Goal: Transaction & Acquisition: Download file/media

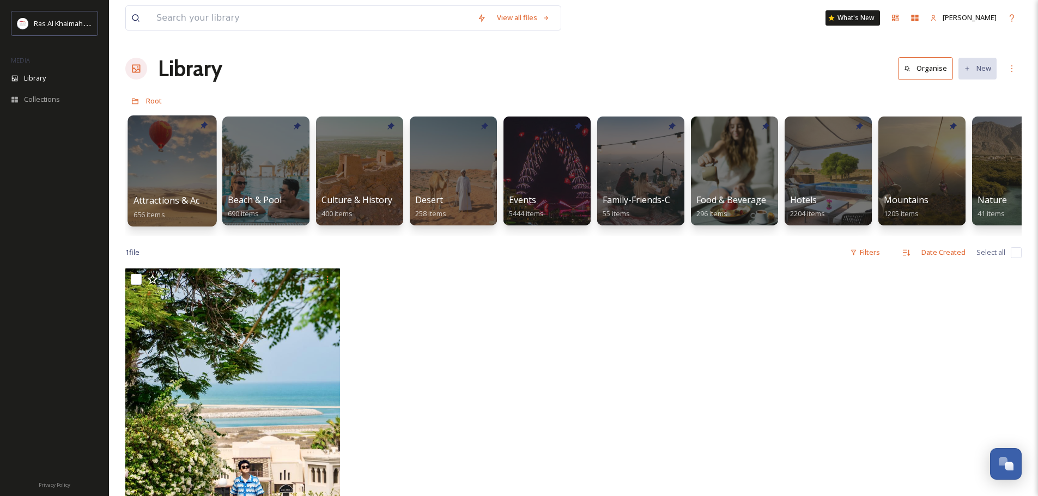
click at [167, 161] on div at bounding box center [171, 171] width 89 height 111
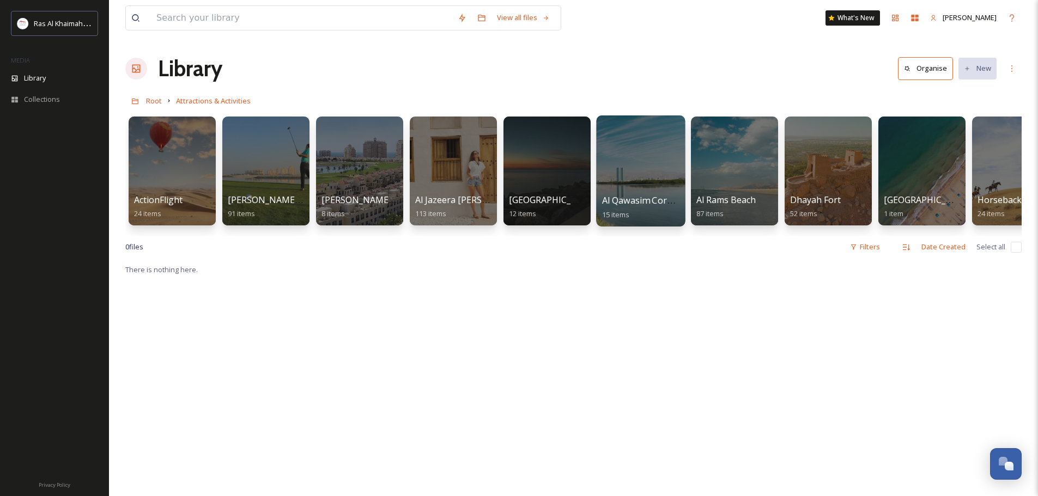
click at [629, 166] on div at bounding box center [640, 171] width 89 height 111
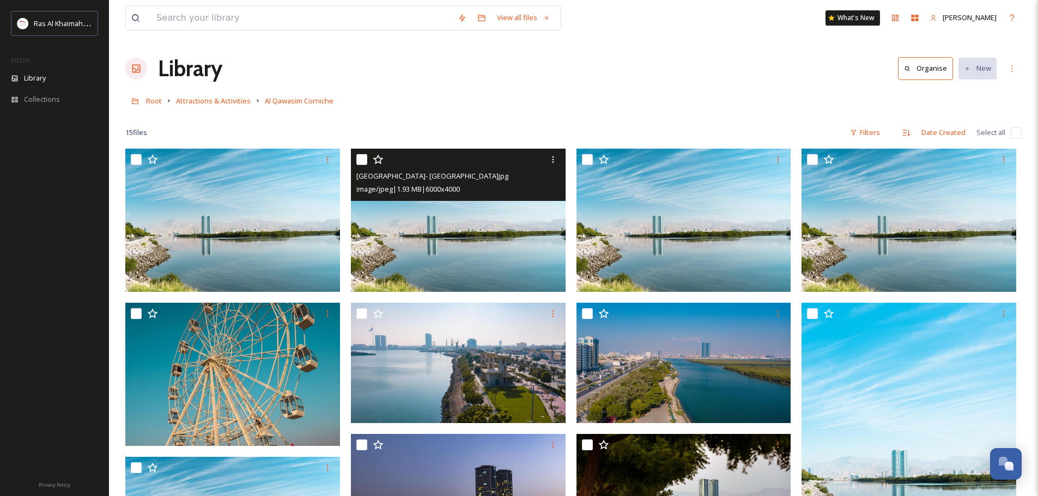
click at [454, 255] on img at bounding box center [458, 220] width 215 height 143
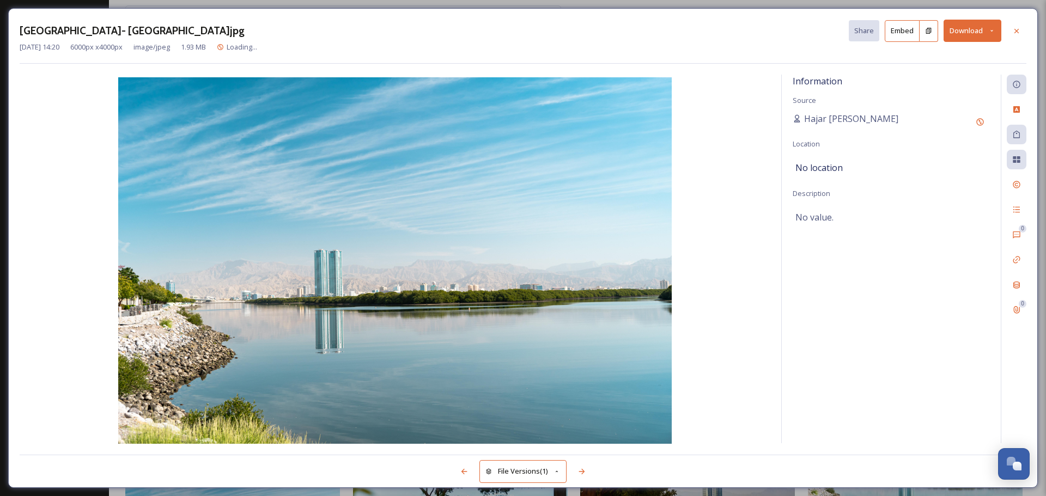
click at [974, 34] on button "Download" at bounding box center [973, 31] width 58 height 22
click at [954, 59] on span "Download Original (6000 x 4000)" at bounding box center [943, 56] width 103 height 10
click at [1017, 34] on icon at bounding box center [1016, 31] width 9 height 9
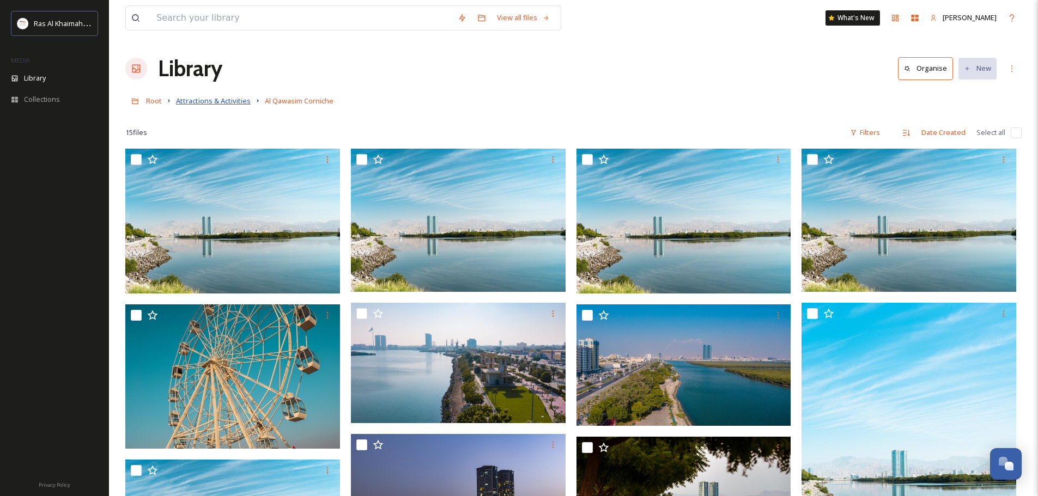
click at [195, 105] on span "Attractions & Activities" at bounding box center [213, 101] width 75 height 10
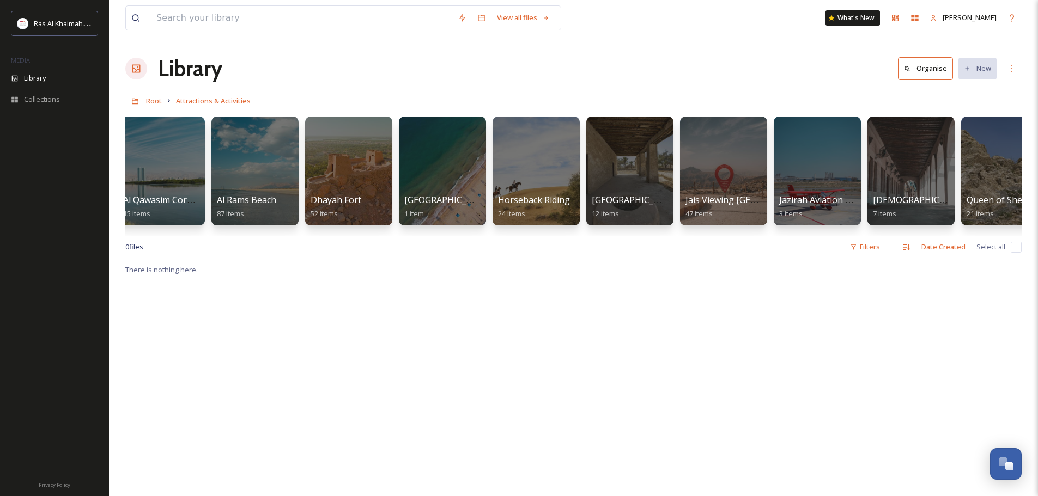
scroll to position [0, 552]
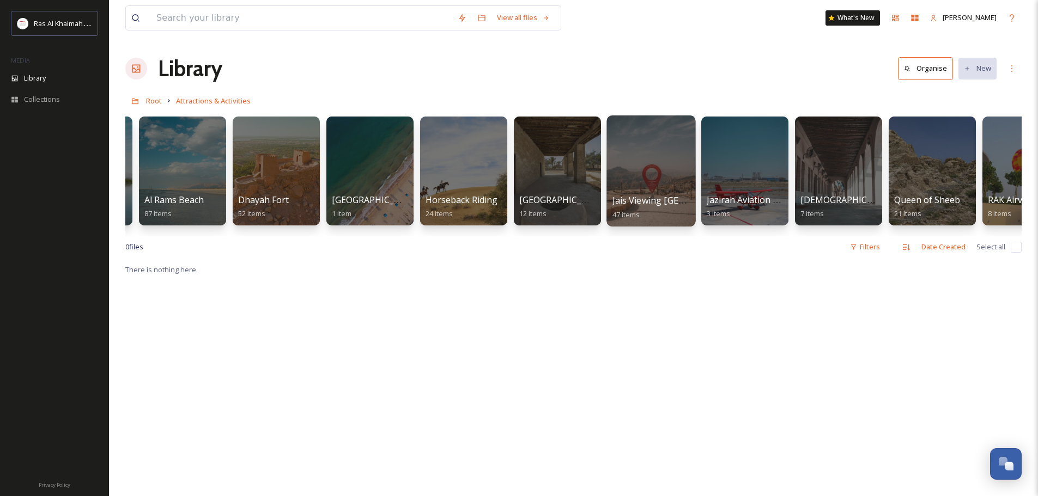
click at [622, 169] on div at bounding box center [650, 171] width 89 height 111
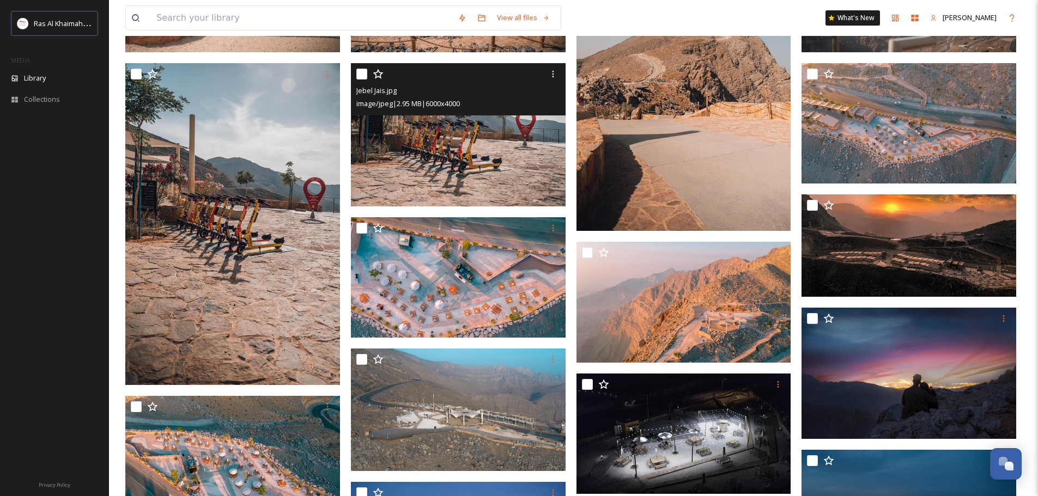
scroll to position [22, 0]
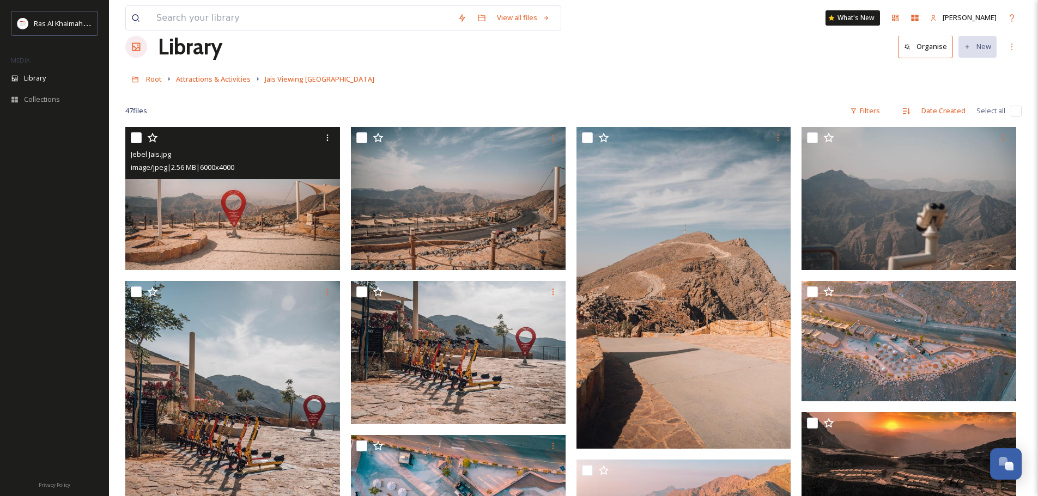
click at [233, 214] on img at bounding box center [232, 198] width 215 height 143
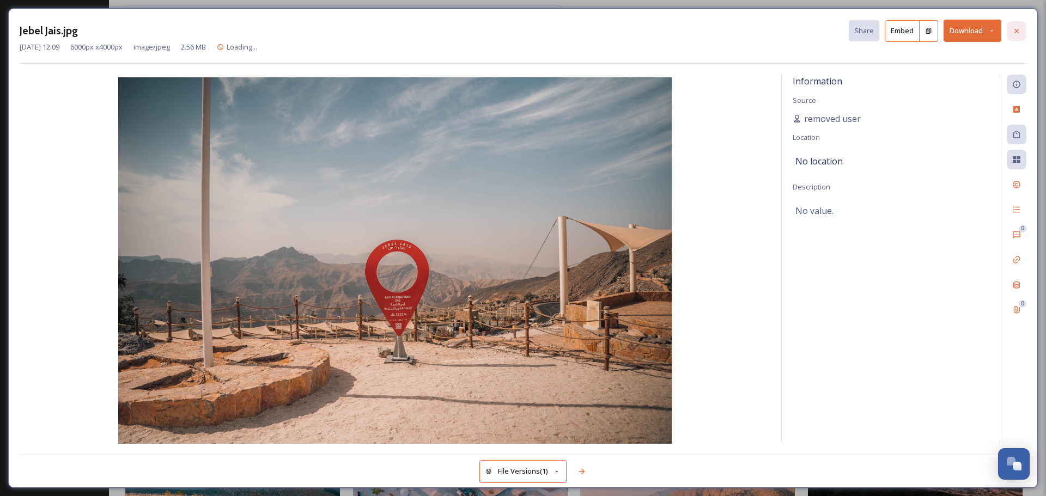
click at [1022, 30] on div at bounding box center [1017, 31] width 20 height 20
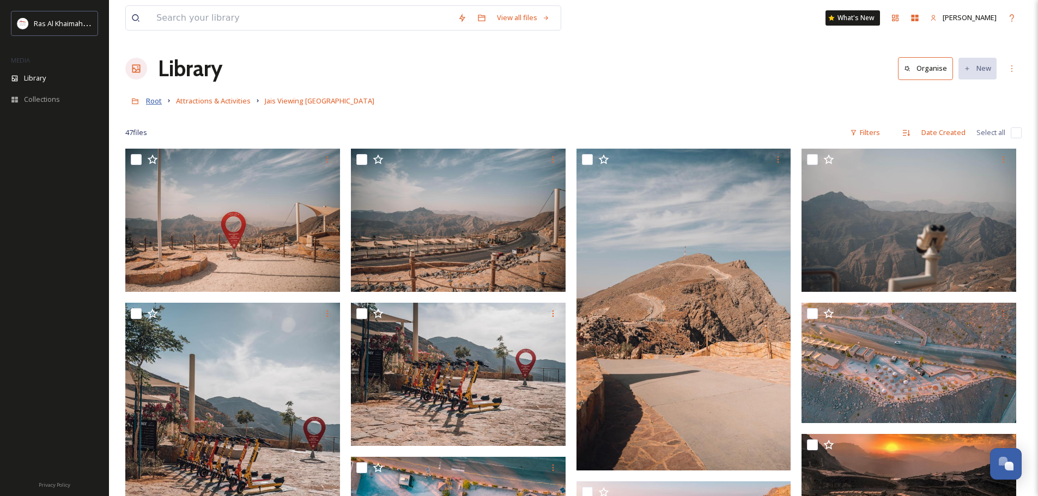
click at [153, 103] on span "Root" at bounding box center [154, 101] width 16 height 10
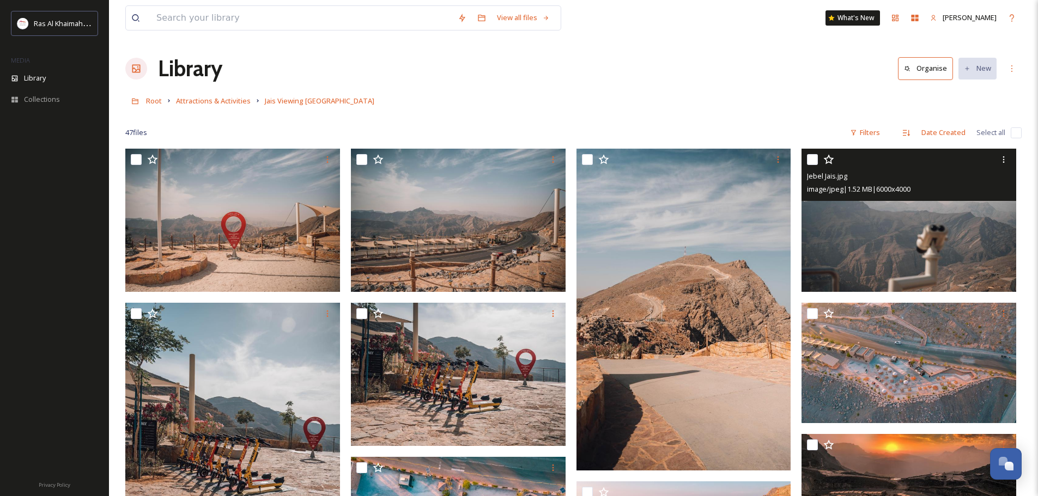
click at [884, 238] on img at bounding box center [908, 220] width 215 height 143
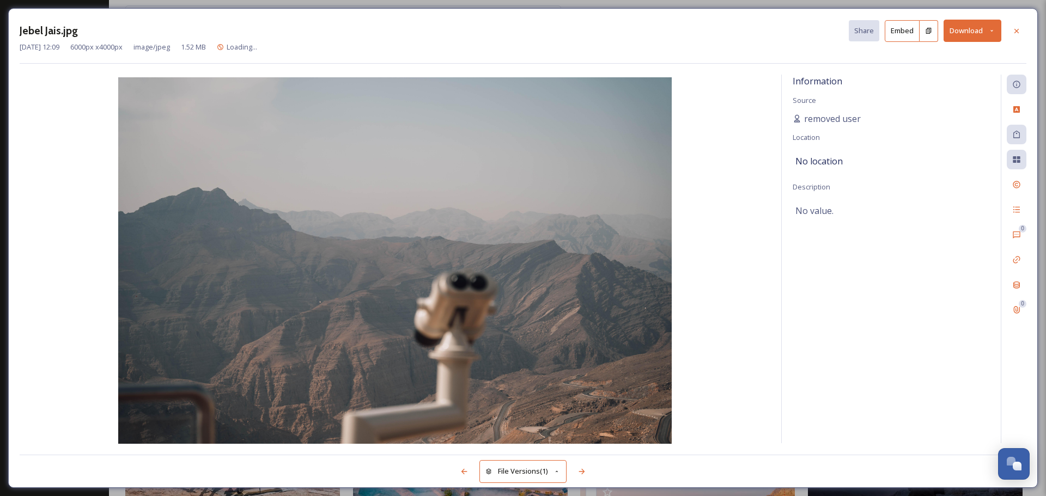
click at [976, 32] on button "Download" at bounding box center [973, 31] width 58 height 22
click at [929, 60] on span "Download Original (6000 x 4000)" at bounding box center [943, 56] width 103 height 10
click at [1017, 31] on icon at bounding box center [1017, 30] width 4 height 4
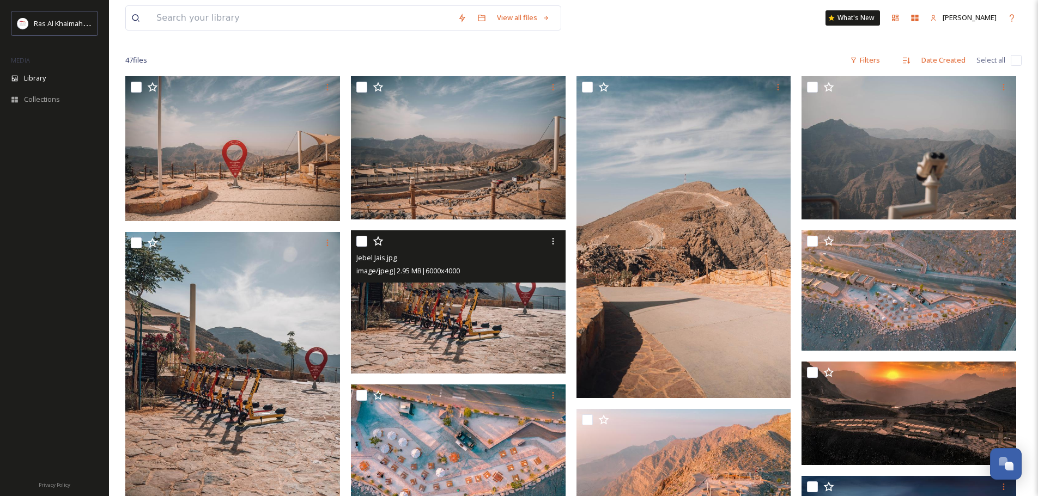
scroll to position [218, 0]
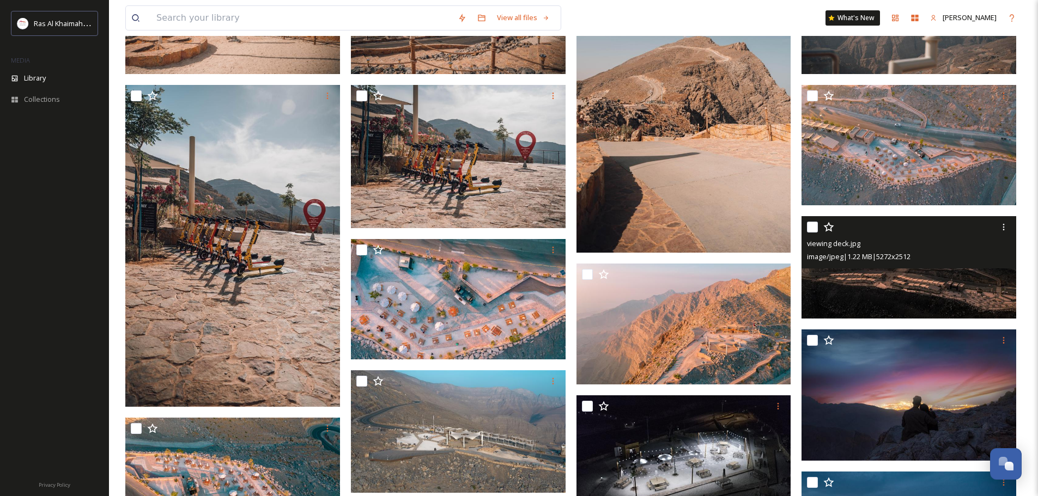
click at [892, 277] on img at bounding box center [908, 267] width 215 height 102
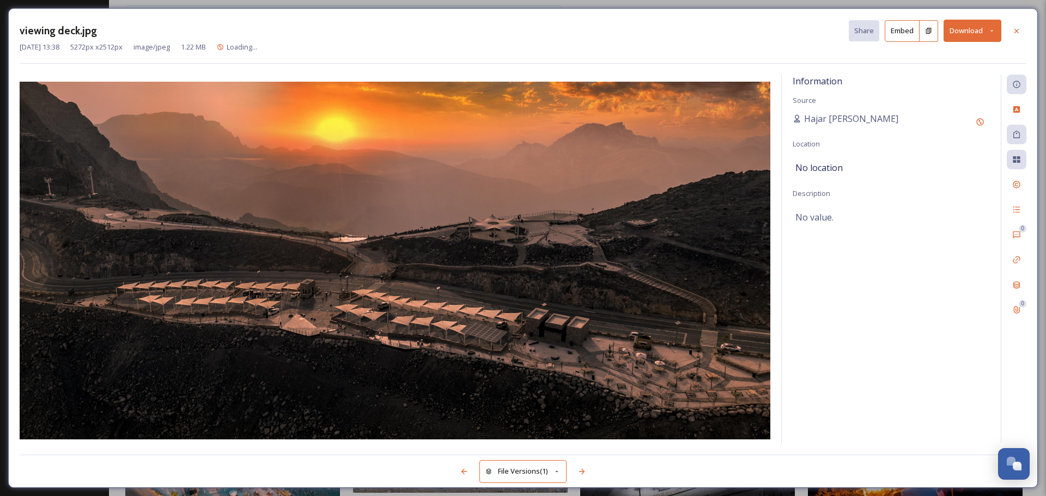
click at [958, 33] on button "Download" at bounding box center [973, 31] width 58 height 22
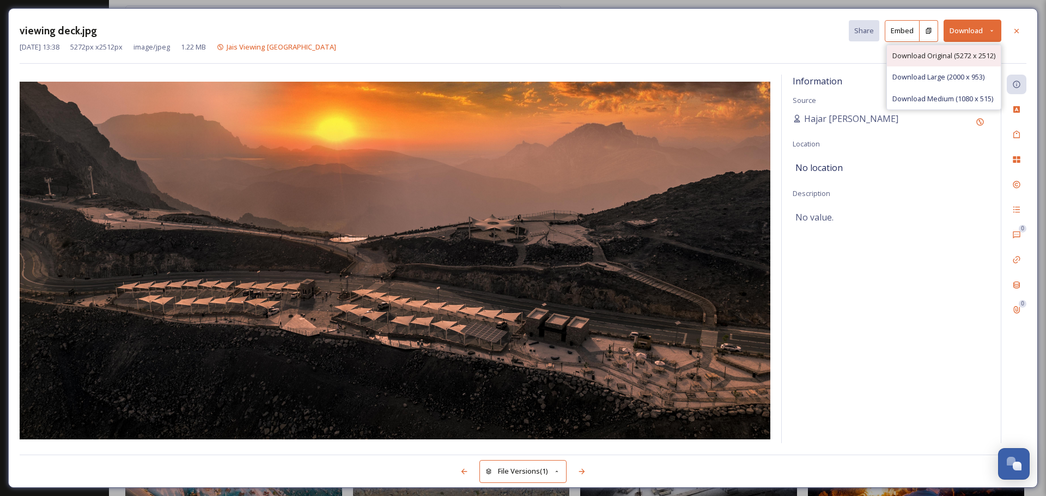
click at [936, 52] on span "Download Original (5272 x 2512)" at bounding box center [943, 56] width 103 height 10
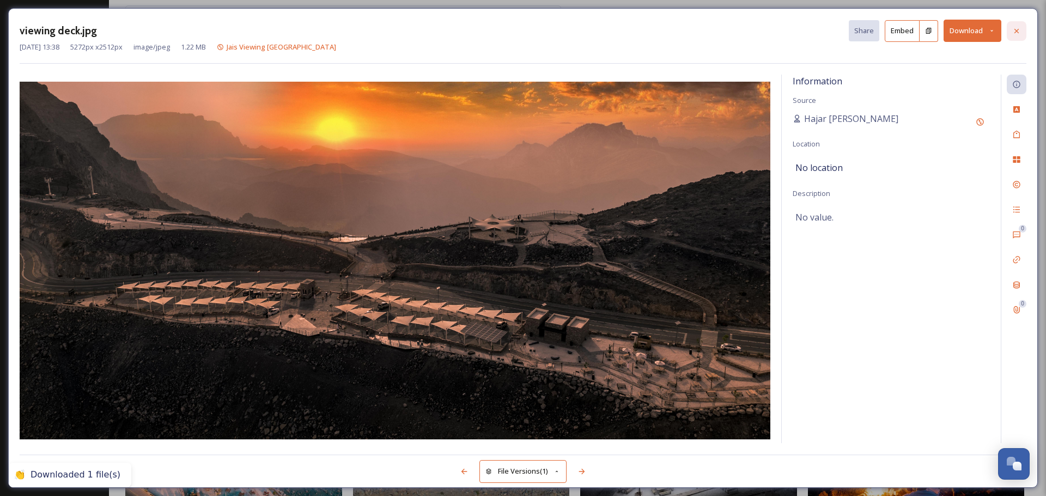
click at [1019, 31] on icon at bounding box center [1016, 31] width 9 height 9
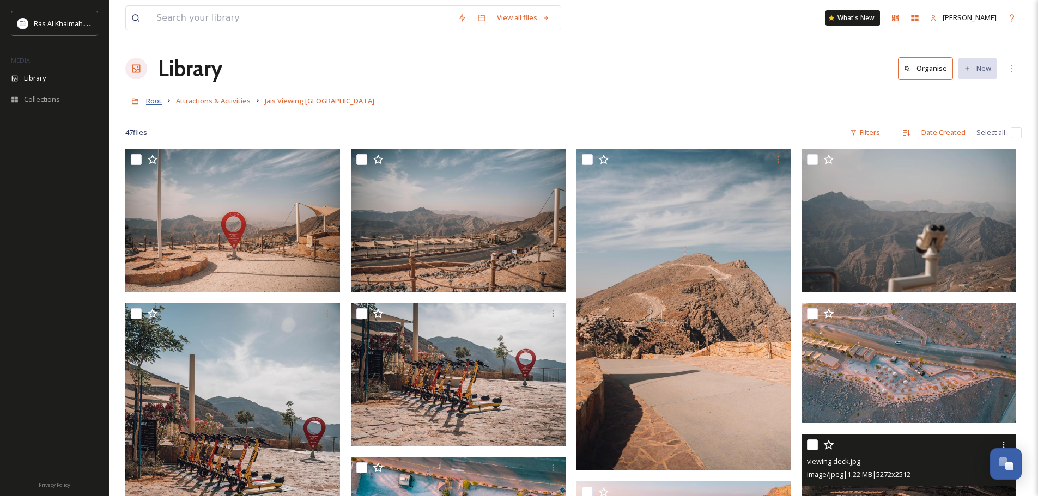
click at [155, 103] on span "Root" at bounding box center [154, 101] width 16 height 10
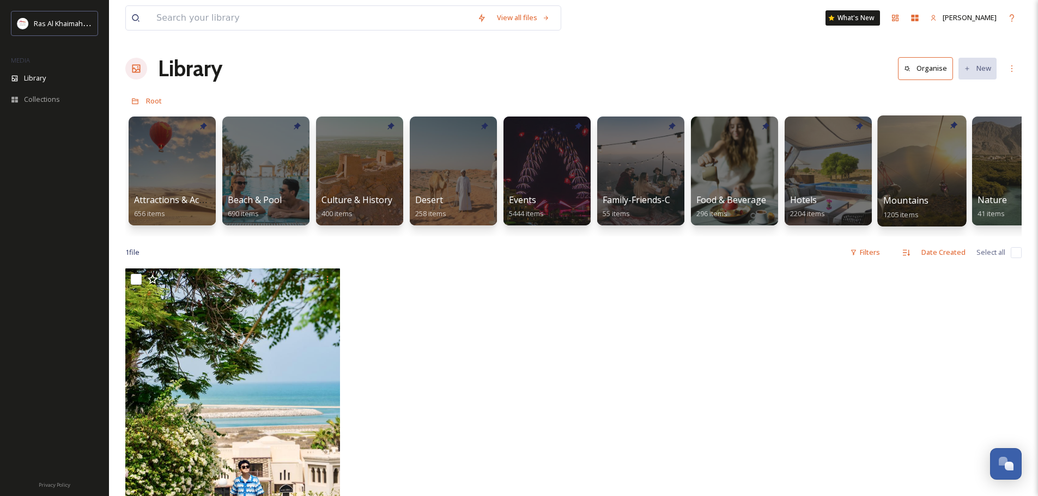
click at [928, 171] on div at bounding box center [921, 171] width 89 height 111
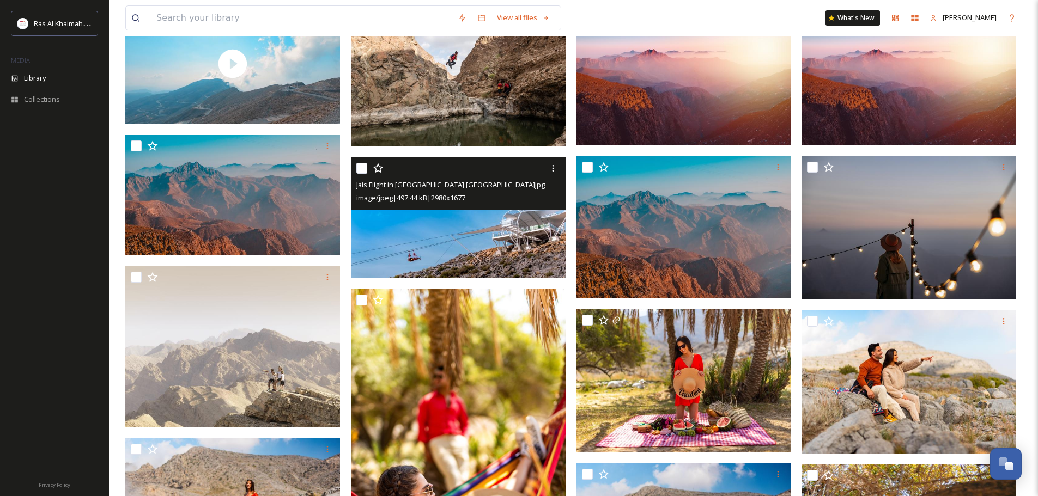
scroll to position [272, 0]
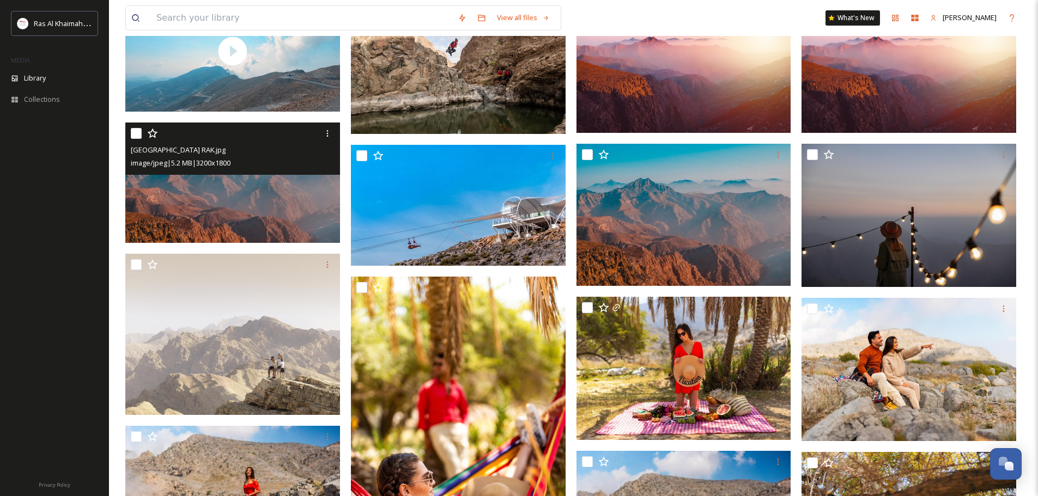
click at [261, 199] on img at bounding box center [232, 183] width 215 height 121
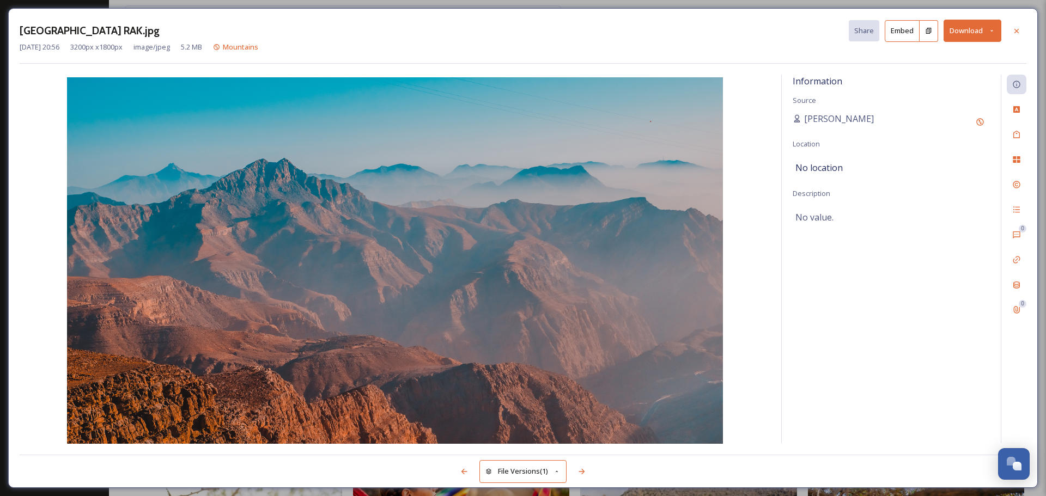
click at [975, 29] on button "Download" at bounding box center [973, 31] width 58 height 22
click at [923, 58] on span "Download Original (3200 x 1800)" at bounding box center [943, 56] width 103 height 10
click at [1018, 29] on icon at bounding box center [1016, 31] width 9 height 9
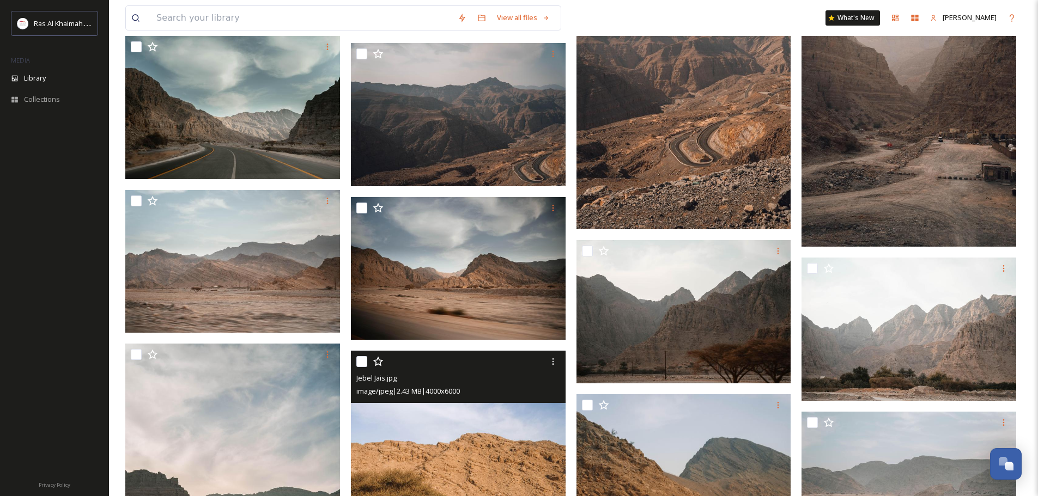
scroll to position [1580, 0]
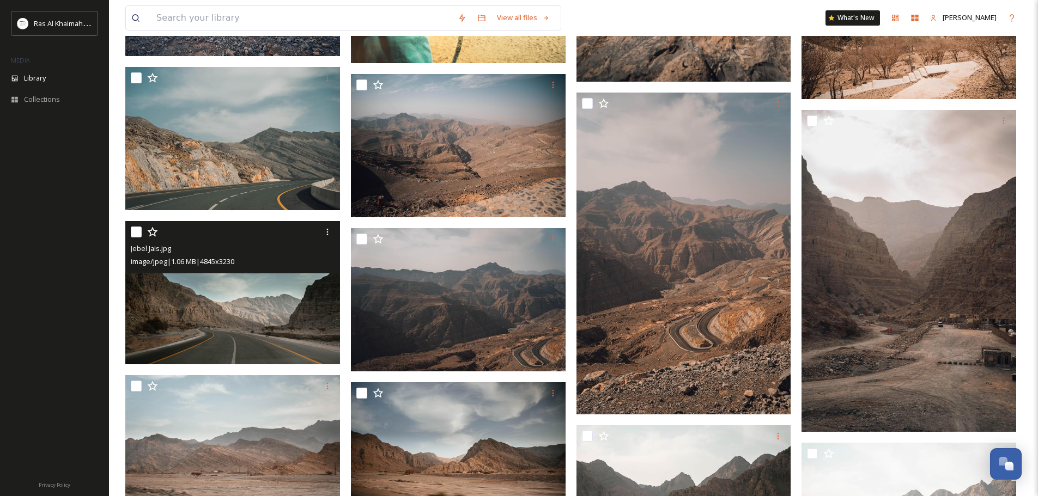
click at [250, 323] on img at bounding box center [232, 292] width 215 height 143
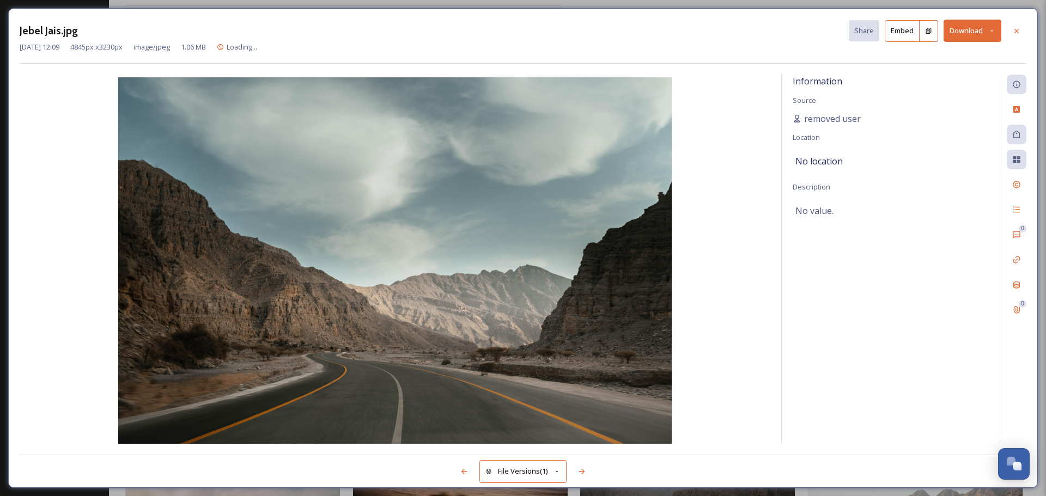
drag, startPoint x: 1015, startPoint y: 33, endPoint x: 996, endPoint y: 34, distance: 19.1
click at [1016, 33] on icon at bounding box center [1016, 31] width 9 height 9
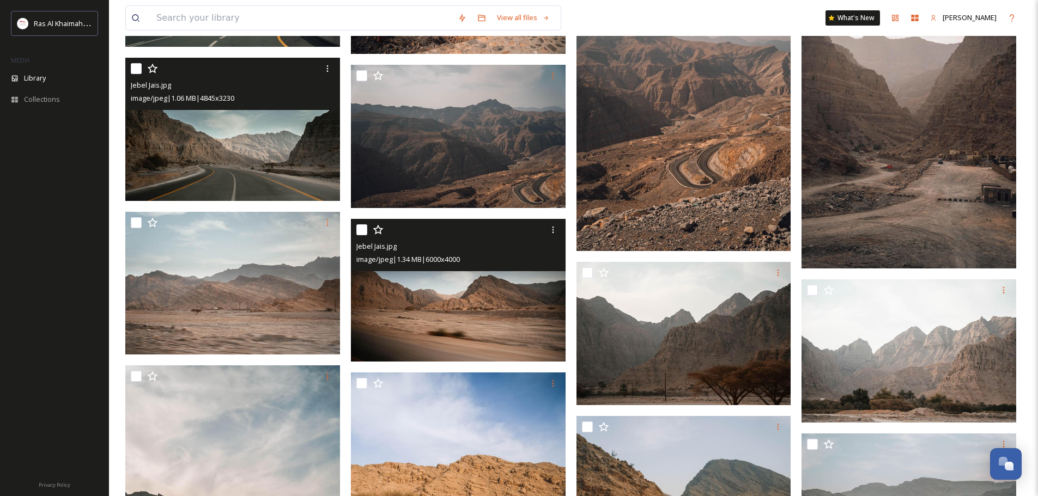
scroll to position [1580, 0]
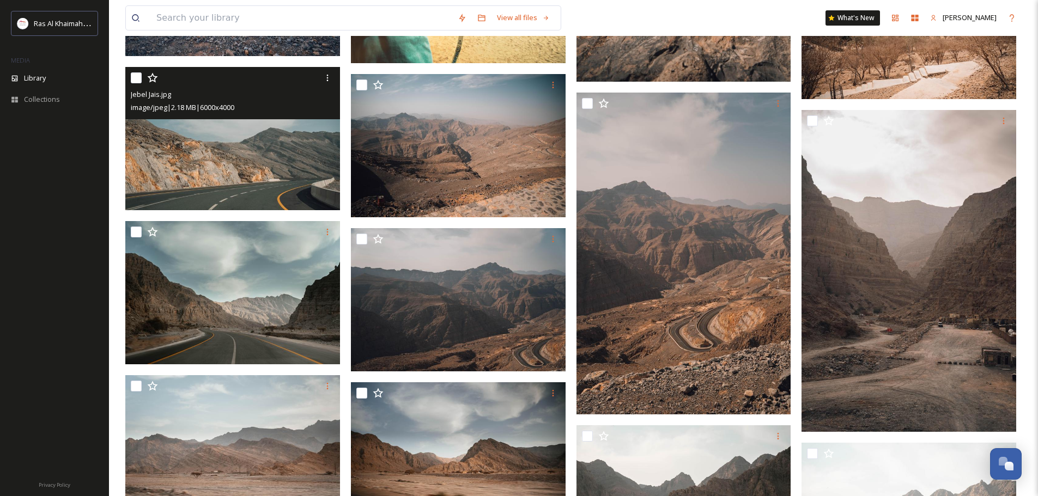
click at [284, 182] on img at bounding box center [232, 138] width 215 height 143
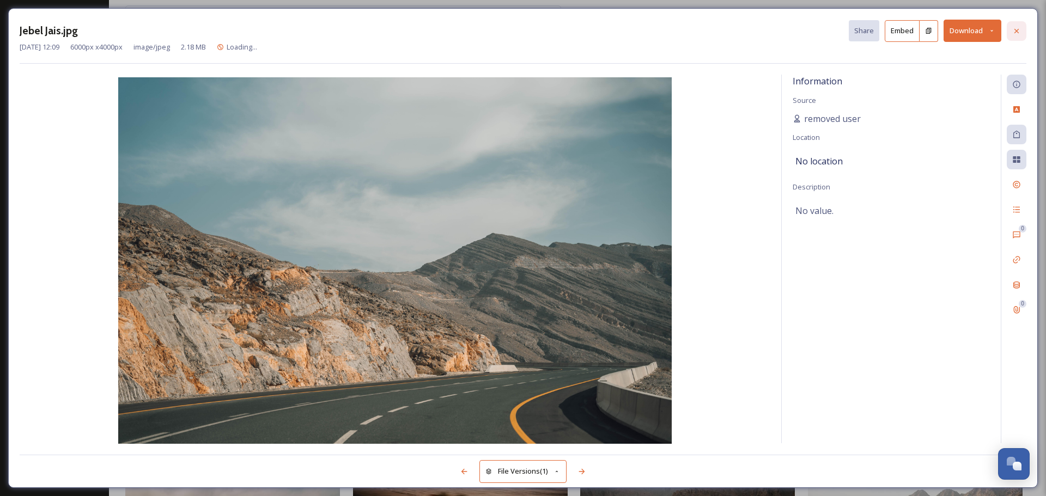
click at [1016, 29] on icon at bounding box center [1017, 30] width 4 height 4
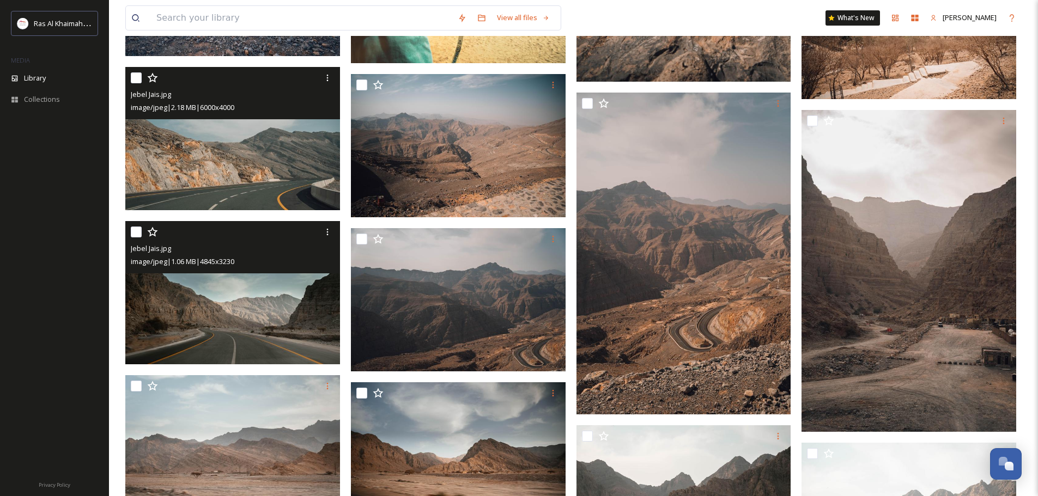
click at [249, 338] on img at bounding box center [232, 292] width 215 height 143
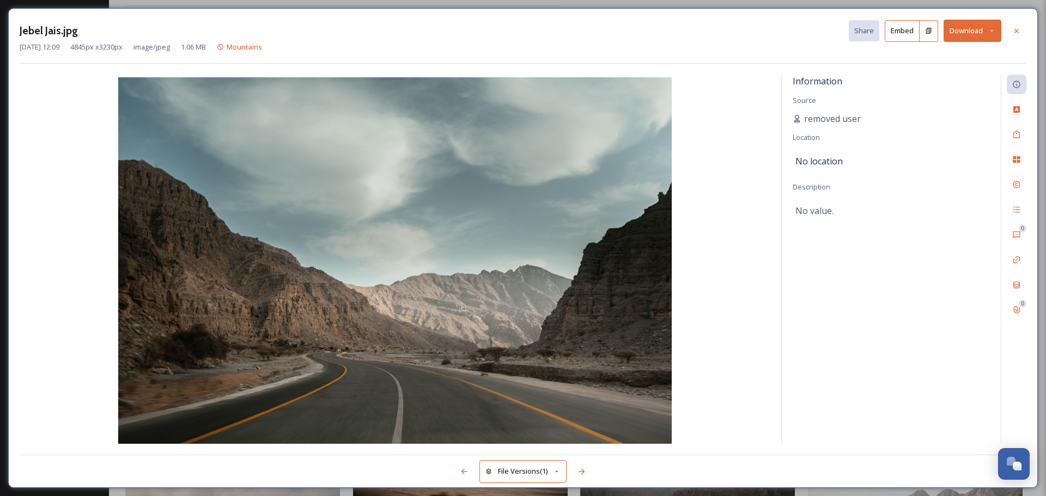
click at [973, 31] on button "Download" at bounding box center [973, 31] width 58 height 22
click at [953, 63] on div "Download Original (4845 x 3230)" at bounding box center [944, 55] width 114 height 21
click at [1018, 34] on icon at bounding box center [1016, 31] width 9 height 9
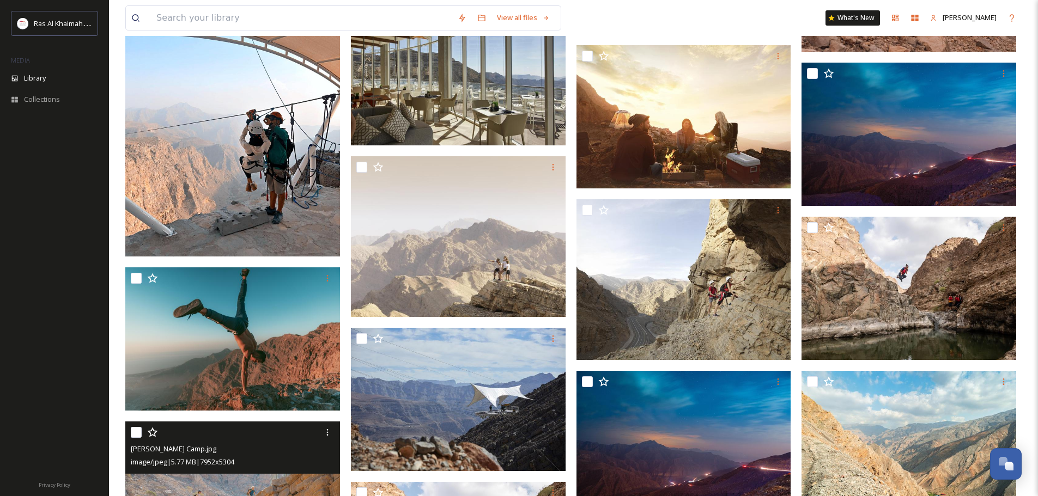
scroll to position [3051, 0]
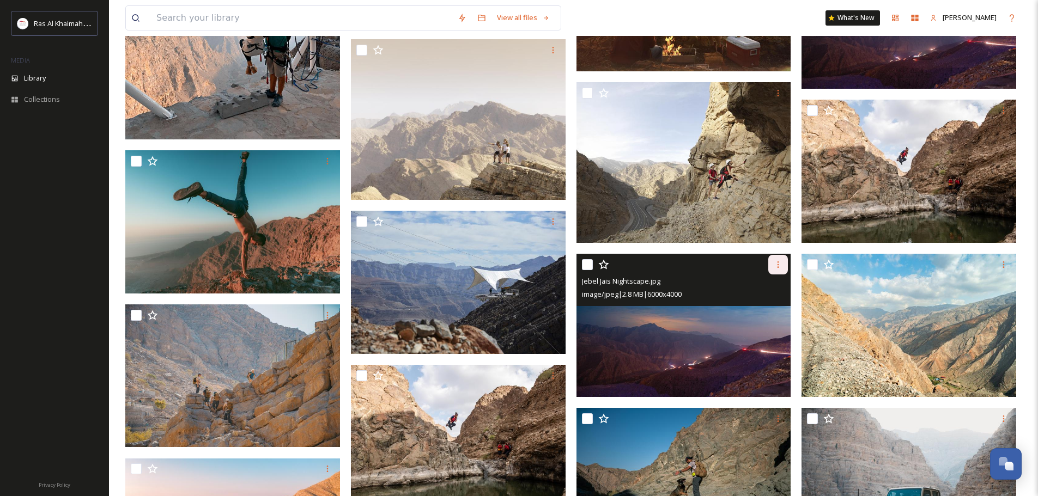
click at [776, 269] on icon at bounding box center [778, 264] width 9 height 9
click at [764, 315] on span "Download" at bounding box center [765, 310] width 33 height 10
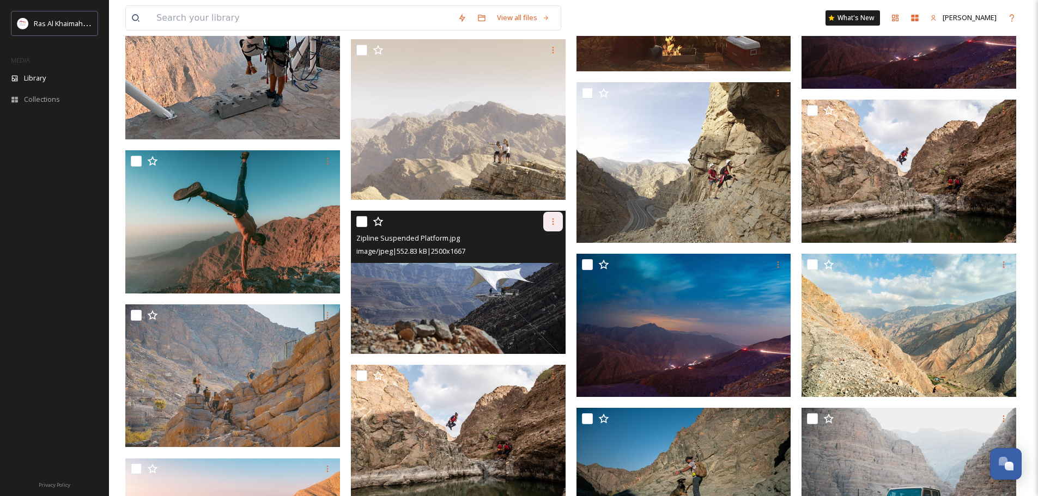
click at [555, 226] on icon at bounding box center [553, 221] width 9 height 9
click at [544, 272] on span "Download" at bounding box center [540, 267] width 33 height 10
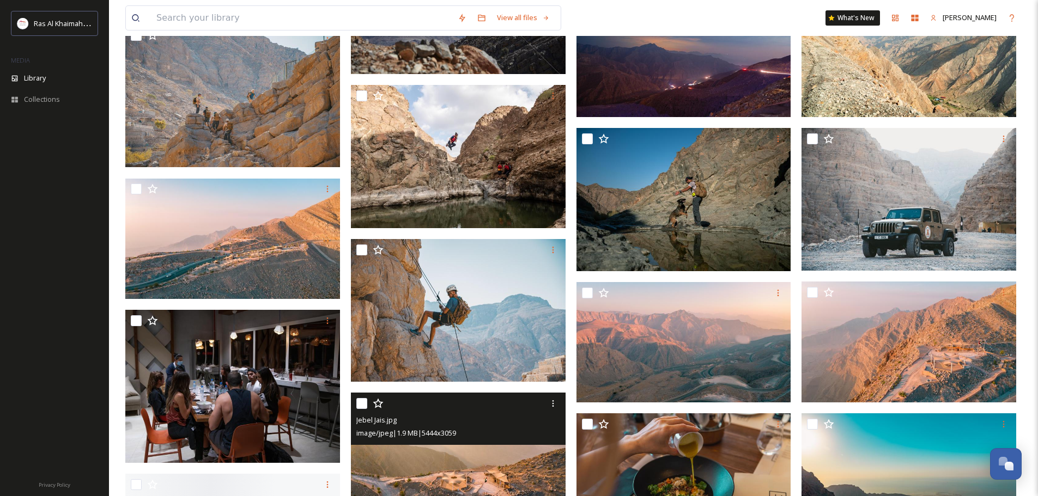
scroll to position [3433, 0]
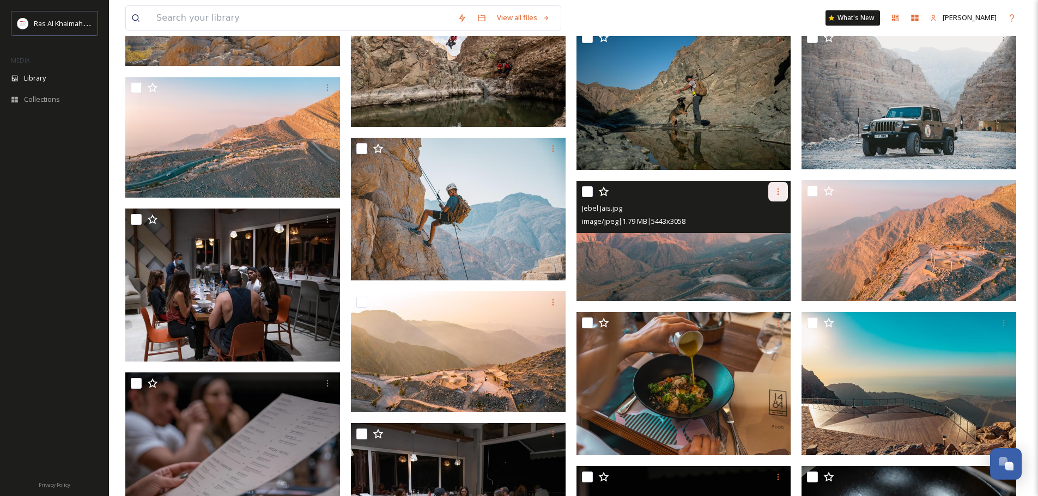
click at [776, 196] on icon at bounding box center [778, 191] width 9 height 9
click at [767, 242] on span "Download" at bounding box center [765, 237] width 33 height 10
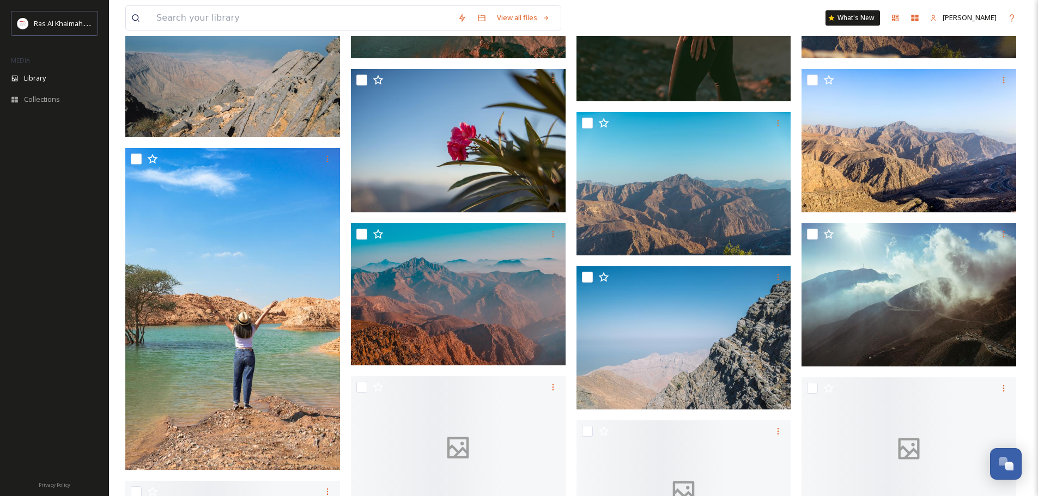
scroll to position [5122, 0]
